Goal: Task Accomplishment & Management: Use online tool/utility

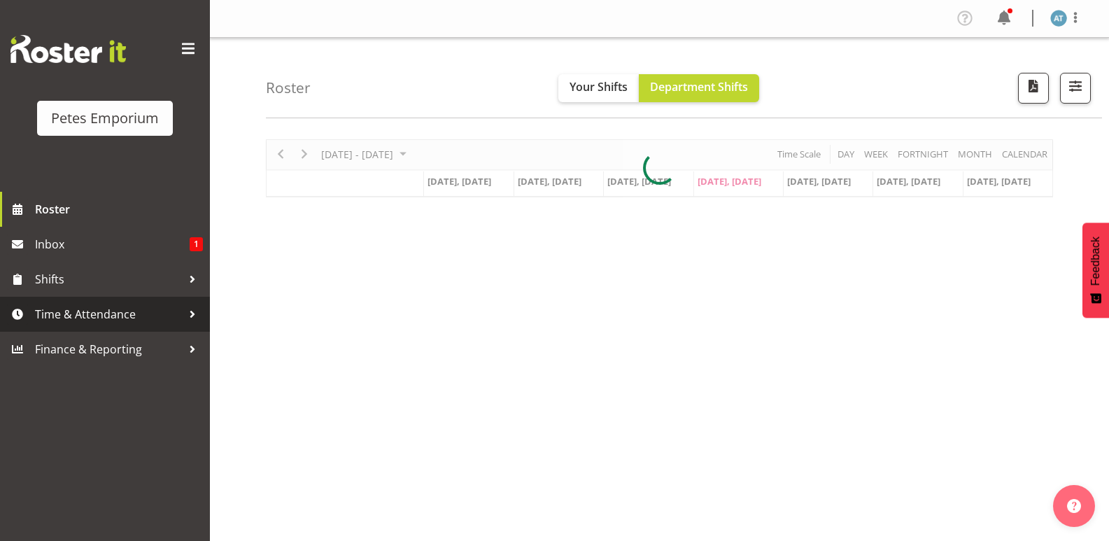
click at [105, 323] on span "Time & Attendance" at bounding box center [108, 314] width 147 height 21
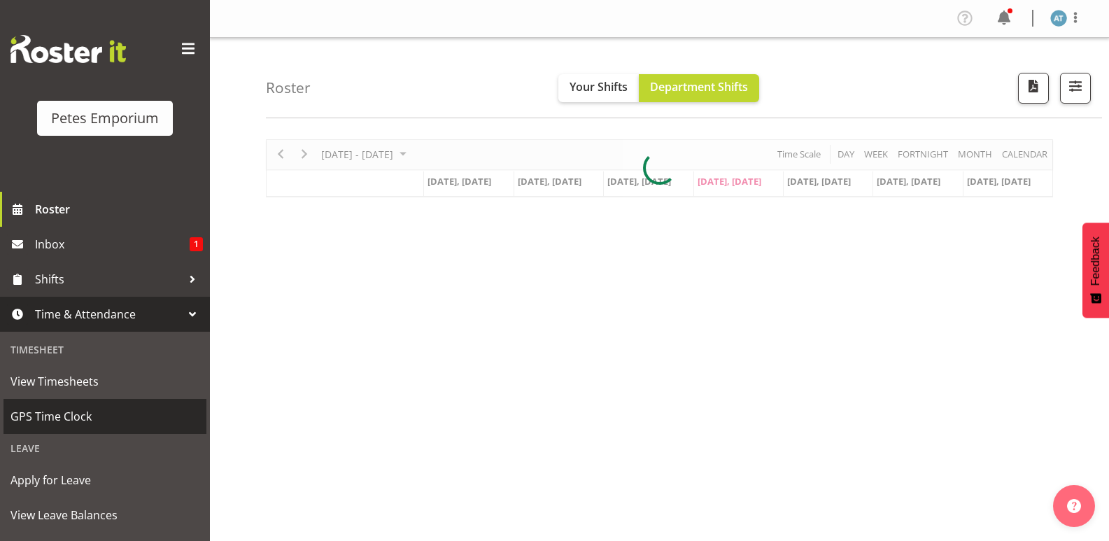
click at [114, 410] on span "GPS Time Clock" at bounding box center [104, 416] width 189 height 21
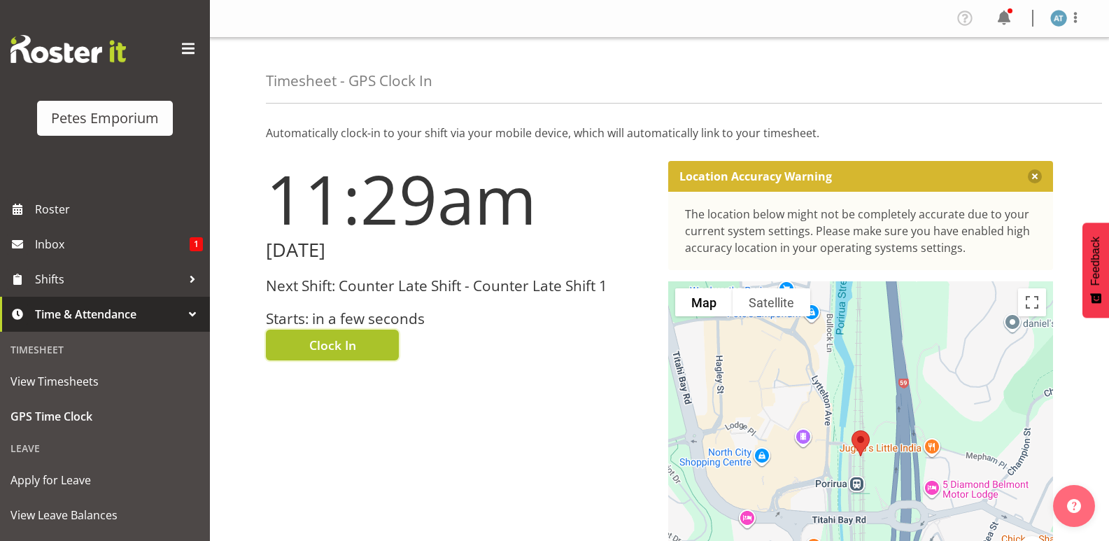
click at [381, 350] on button "Clock In" at bounding box center [332, 345] width 133 height 31
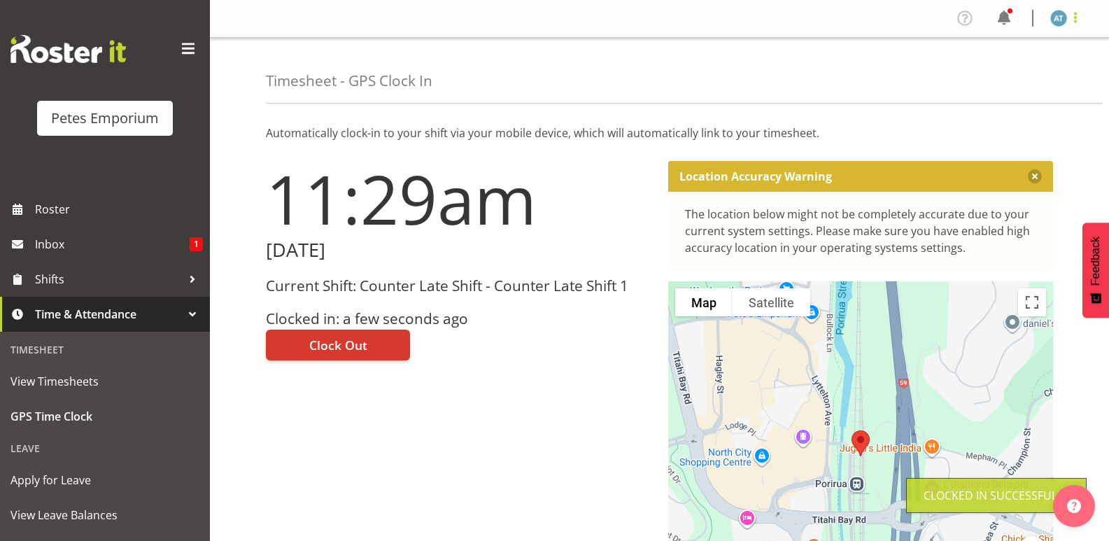
click at [1082, 18] on span at bounding box center [1075, 17] width 17 height 17
click at [992, 71] on link "Log Out" at bounding box center [1017, 73] width 134 height 25
